Goal: Use online tool/utility: Utilize a website feature to perform a specific function

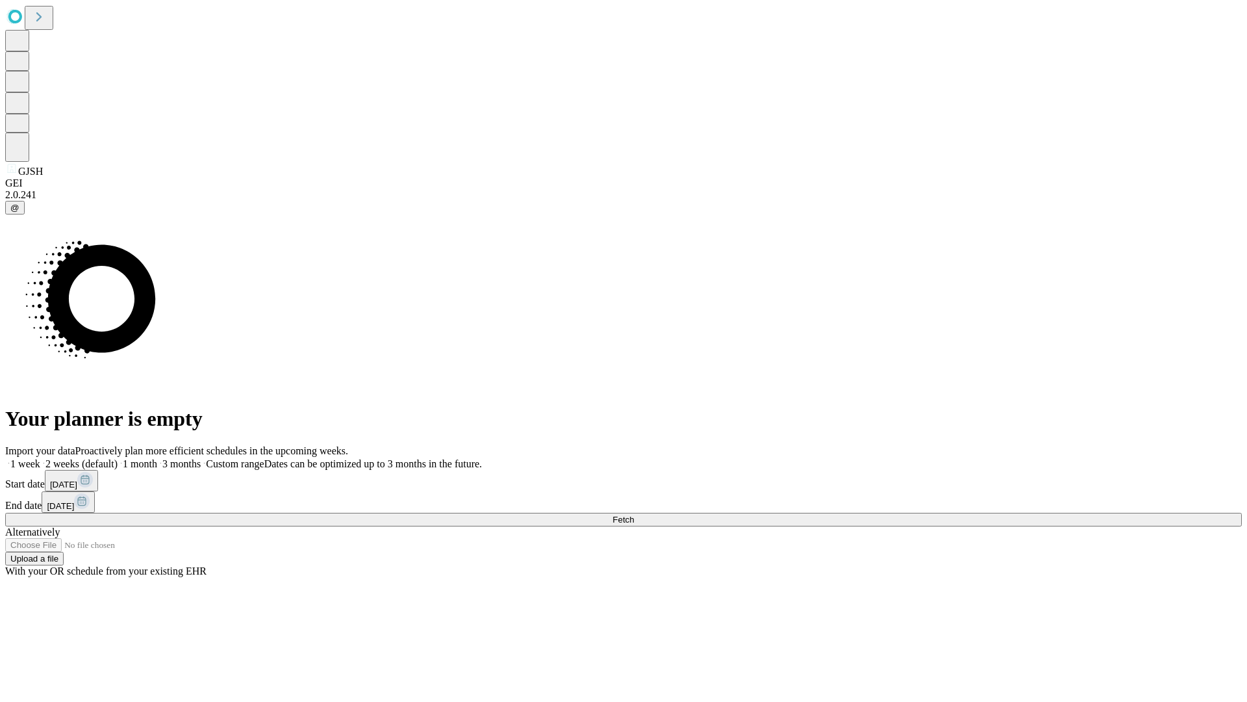
click at [634, 514] on span "Fetch" at bounding box center [623, 519] width 21 height 10
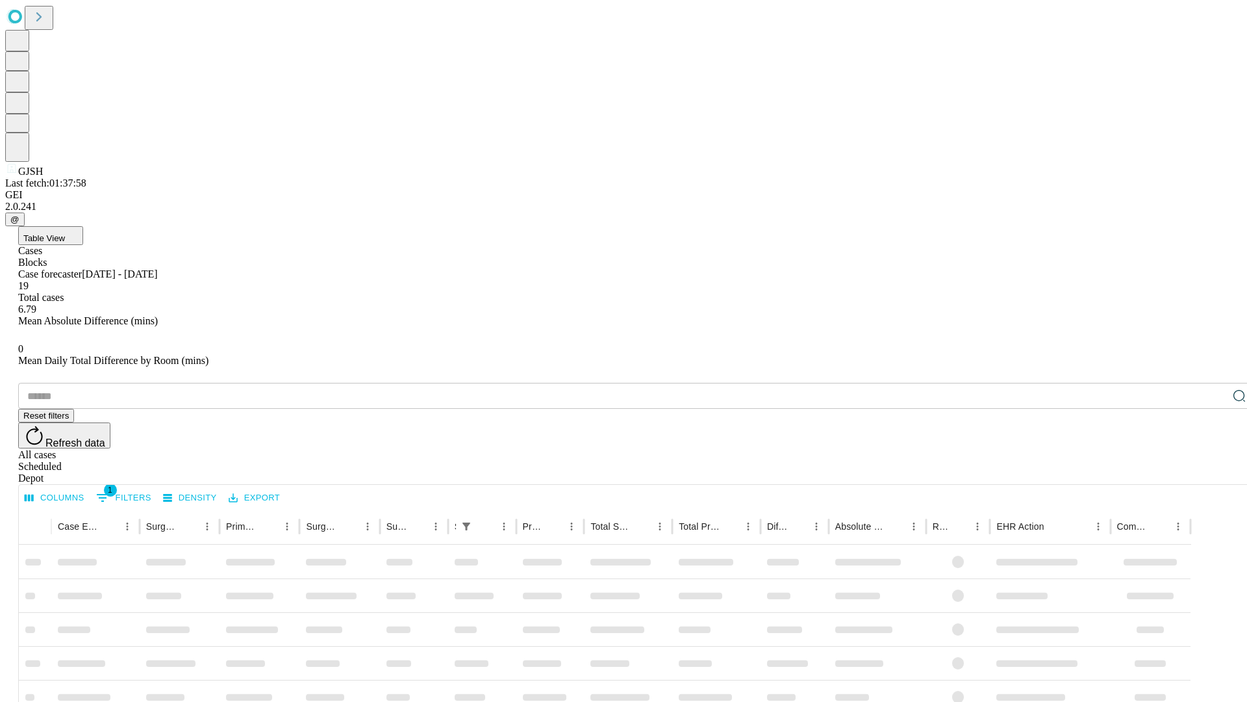
click at [65, 233] on span "Table View" at bounding box center [44, 238] width 42 height 10
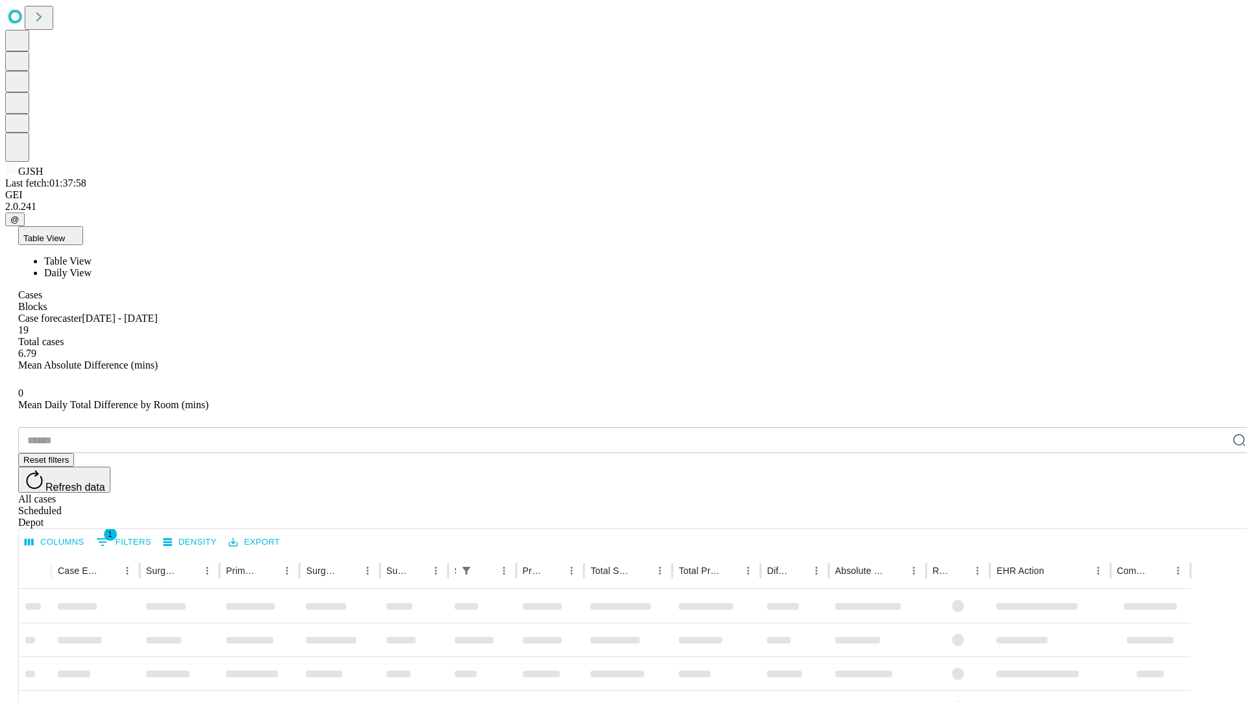
click at [92, 267] on span "Daily View" at bounding box center [67, 272] width 47 height 11
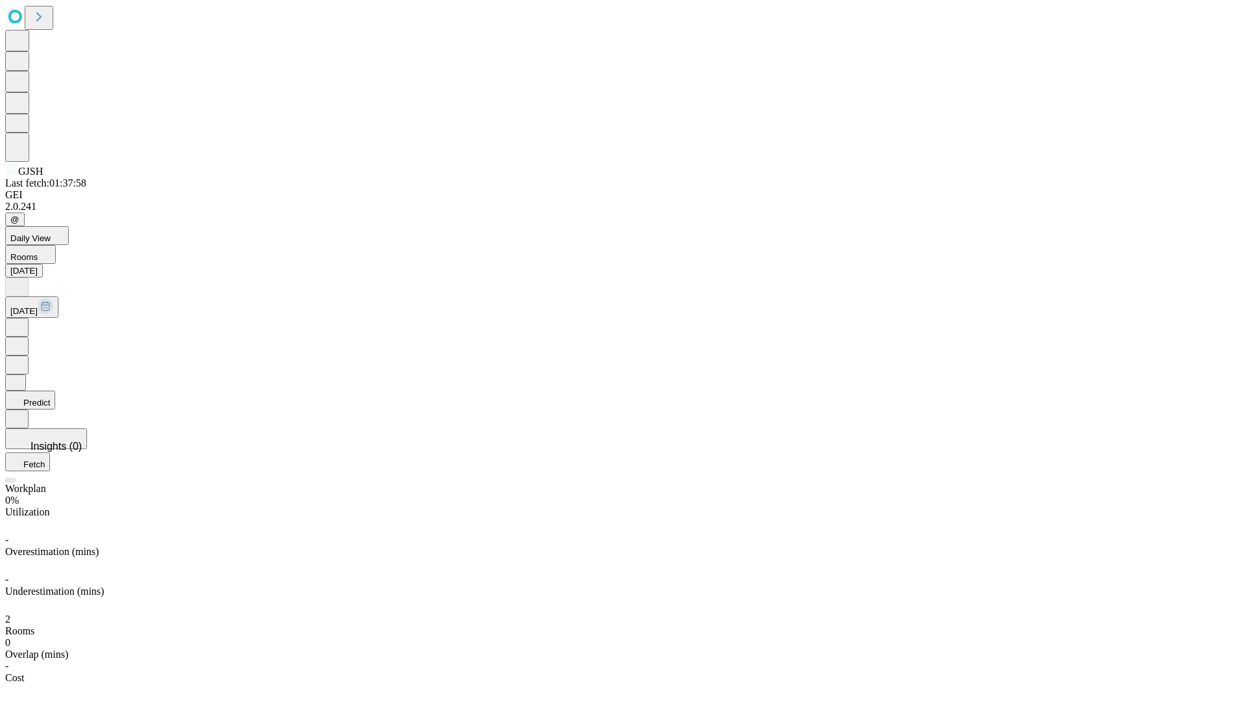
click at [55, 390] on button "Predict" at bounding box center [30, 399] width 50 height 19
